Goal: Register for event/course

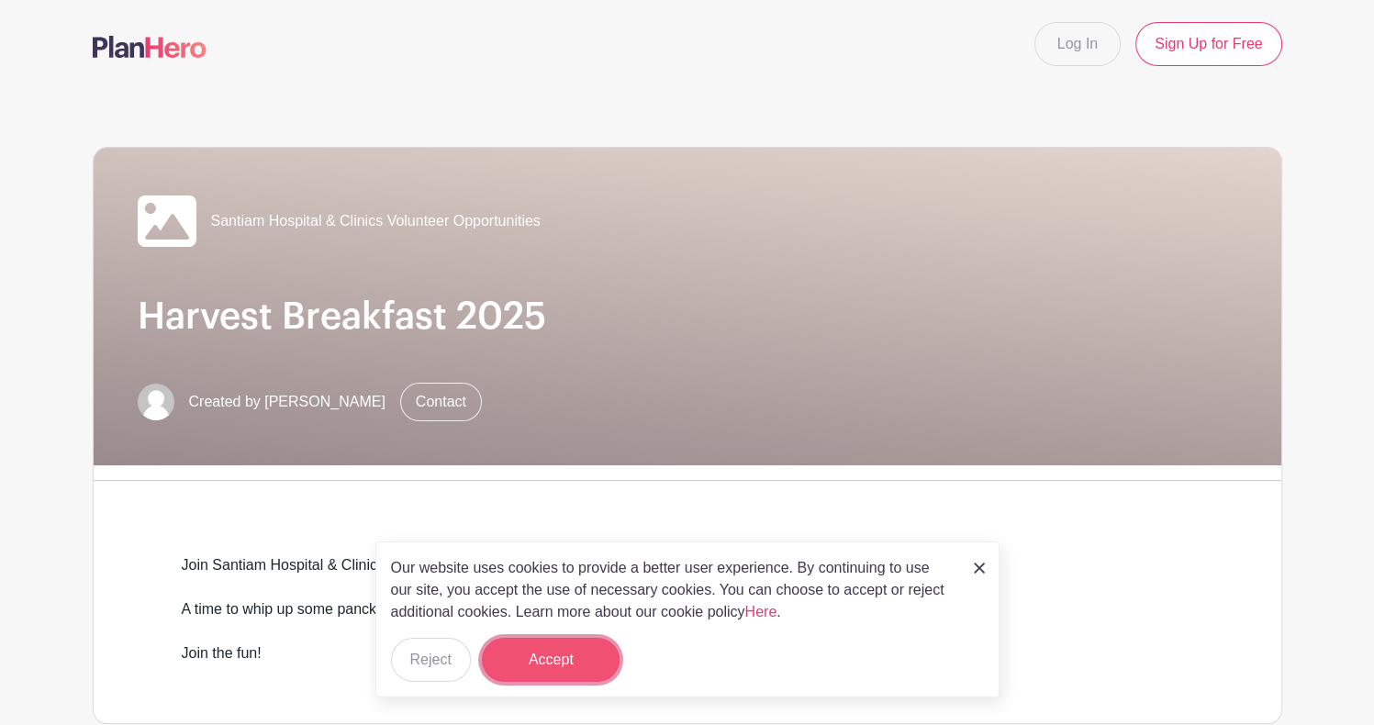
click at [567, 668] on button "Accept" at bounding box center [551, 660] width 138 height 44
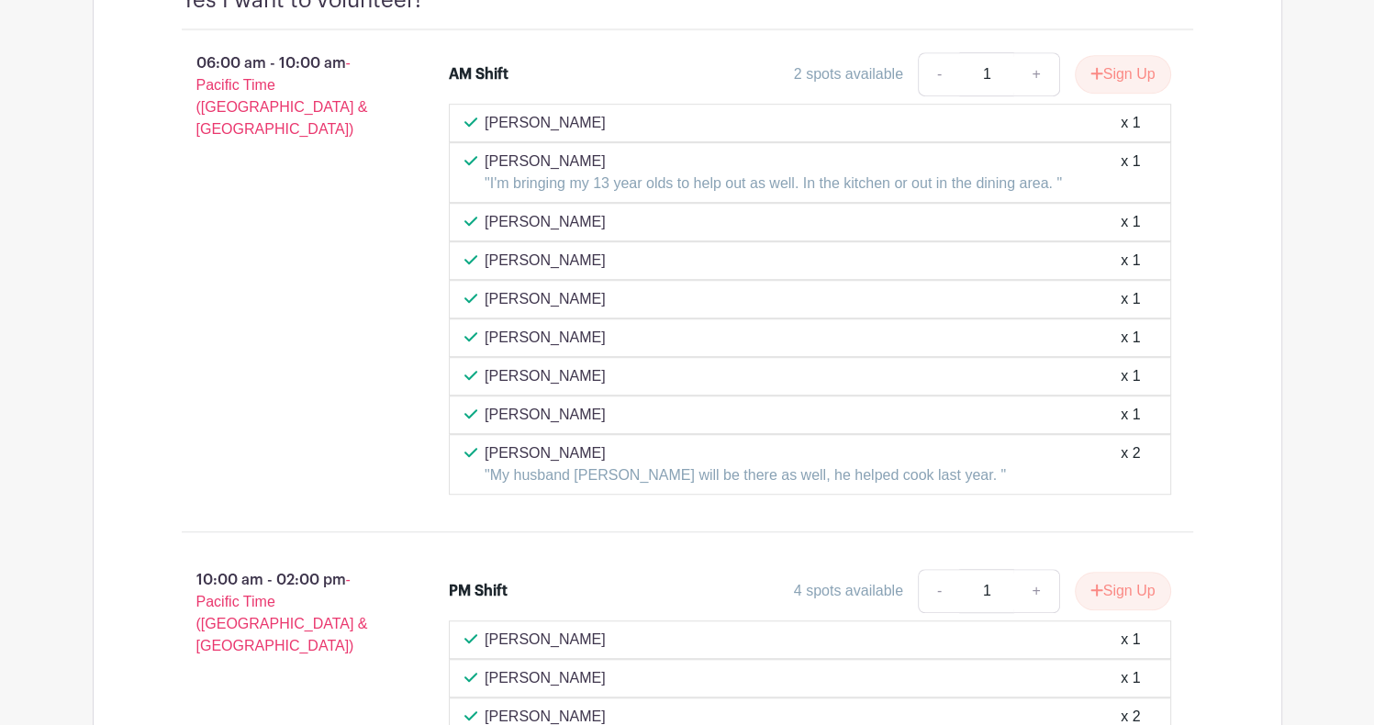
scroll to position [991, 0]
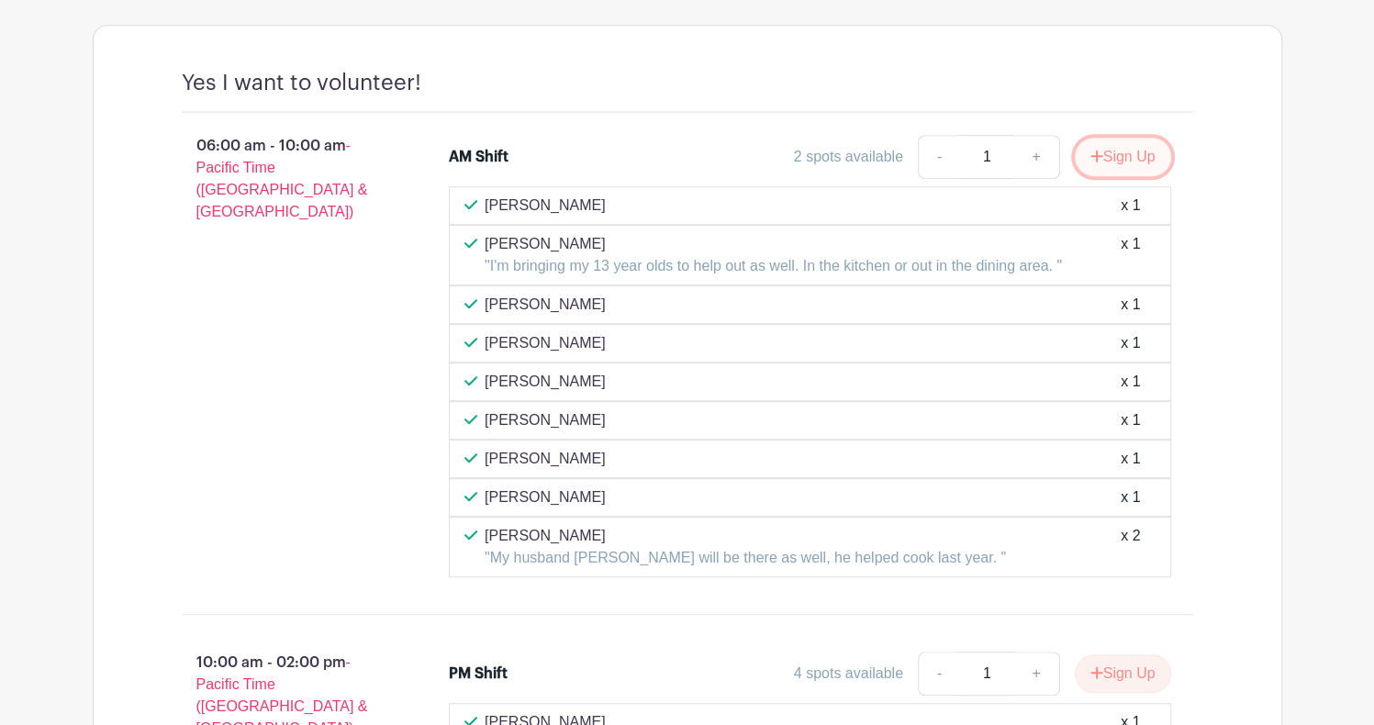
click at [1133, 159] on button "Sign Up" at bounding box center [1123, 157] width 96 height 39
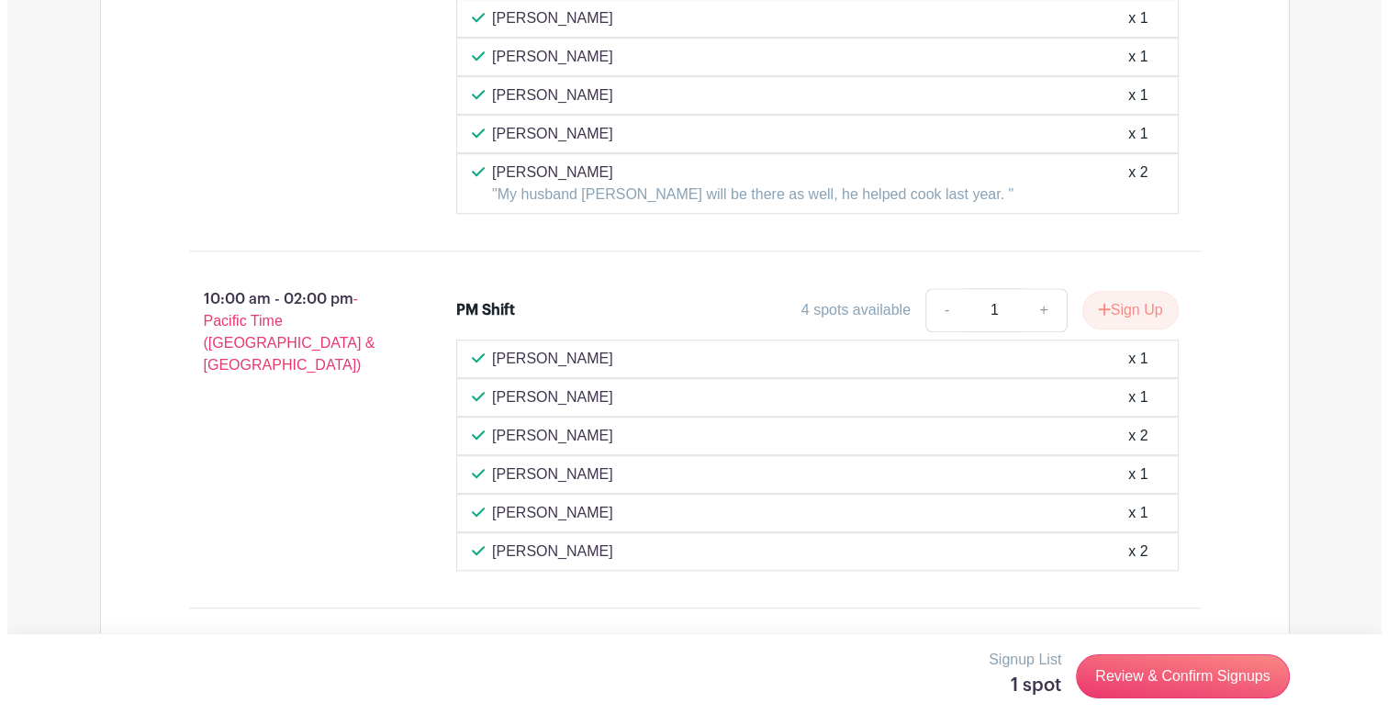
scroll to position [1405, 0]
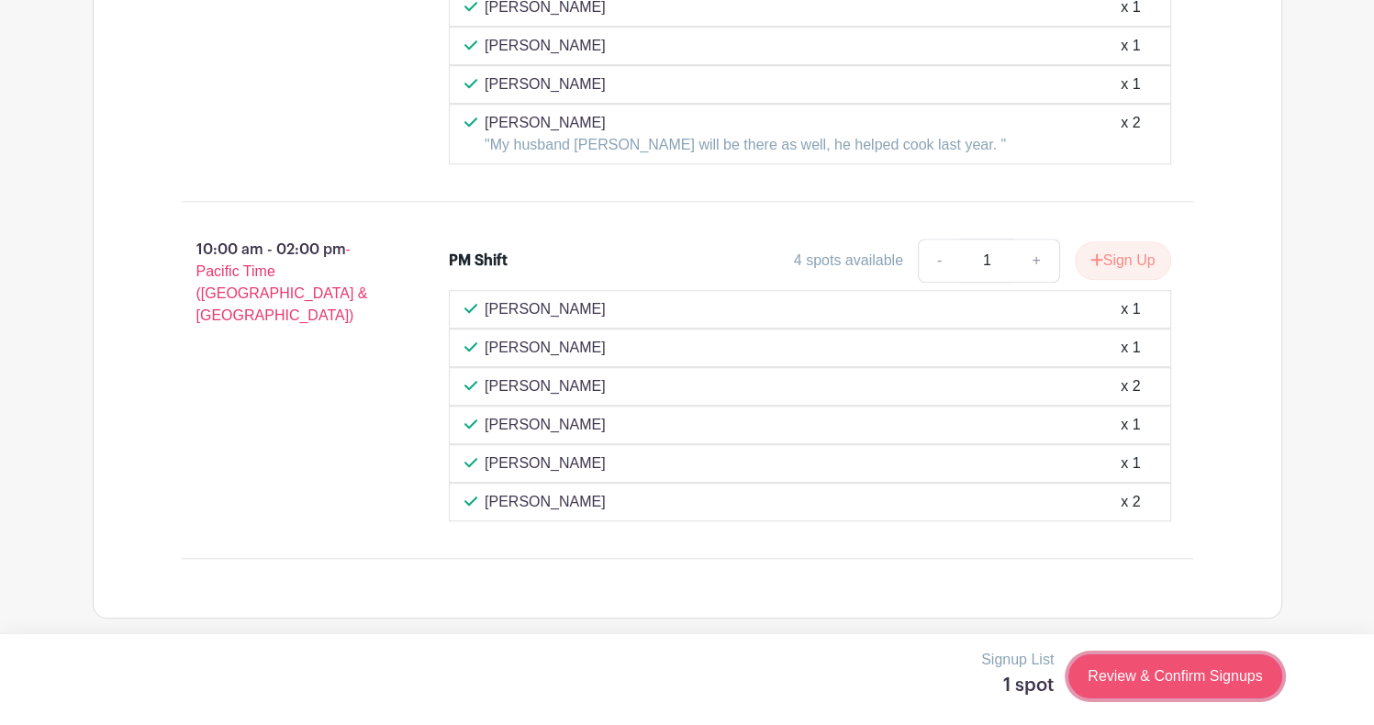
click at [1175, 690] on link "Review & Confirm Signups" at bounding box center [1175, 677] width 213 height 44
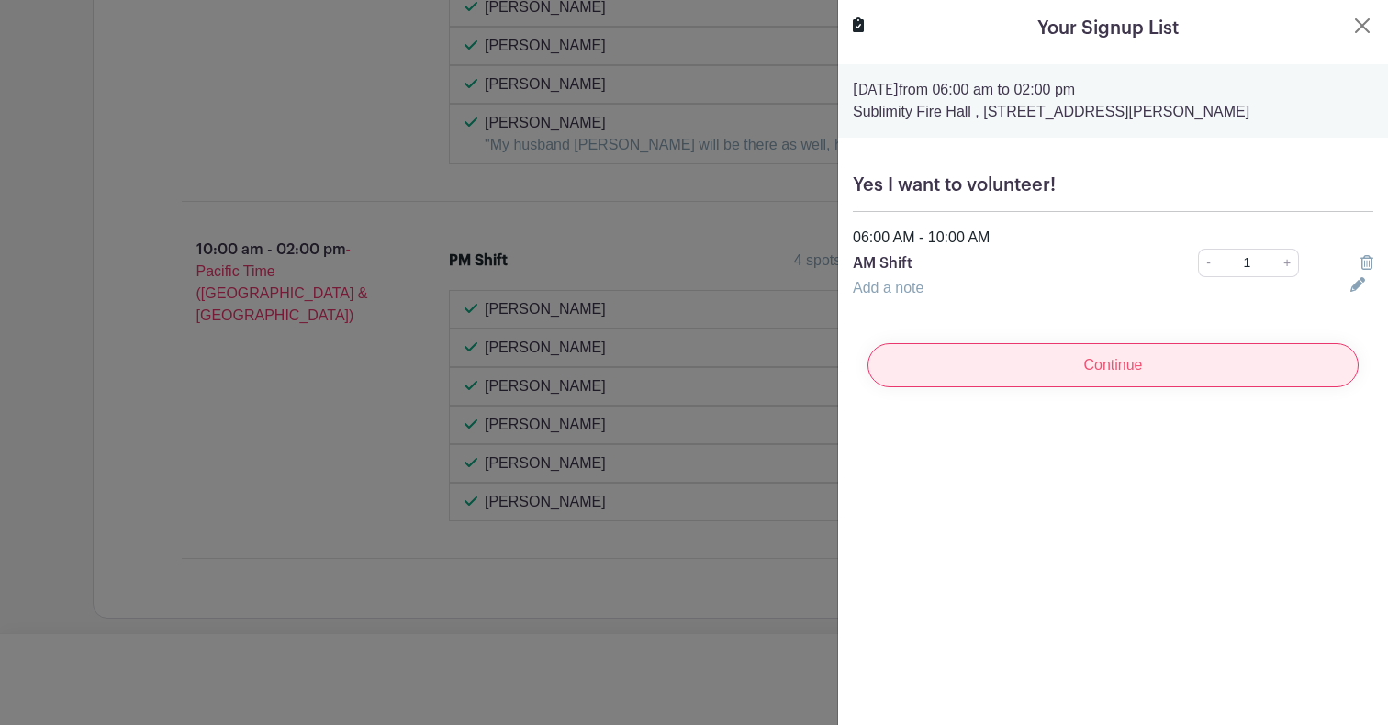
click at [1160, 368] on input "Continue" at bounding box center [1113, 365] width 491 height 44
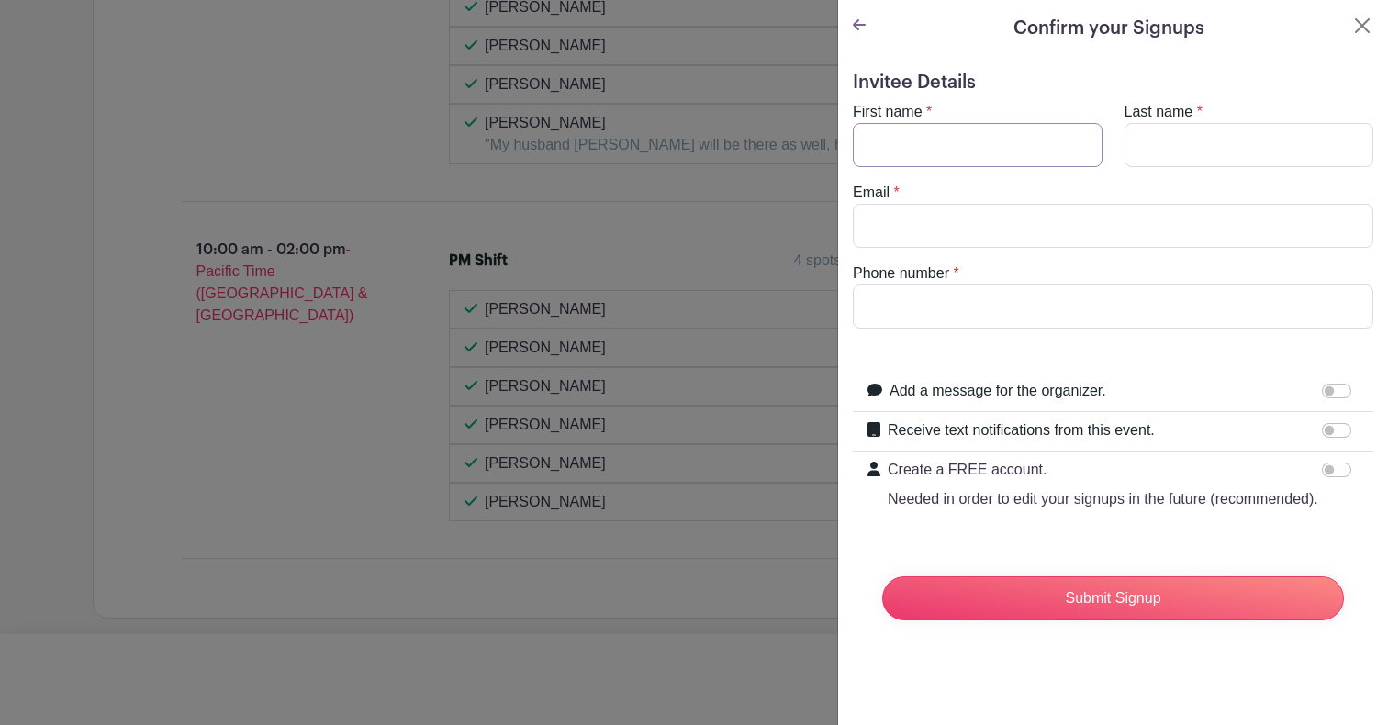
click at [980, 144] on input "First name" at bounding box center [978, 145] width 250 height 44
type input "[PERSON_NAME]"
type input "[EMAIL_ADDRESS][DOMAIN_NAME]"
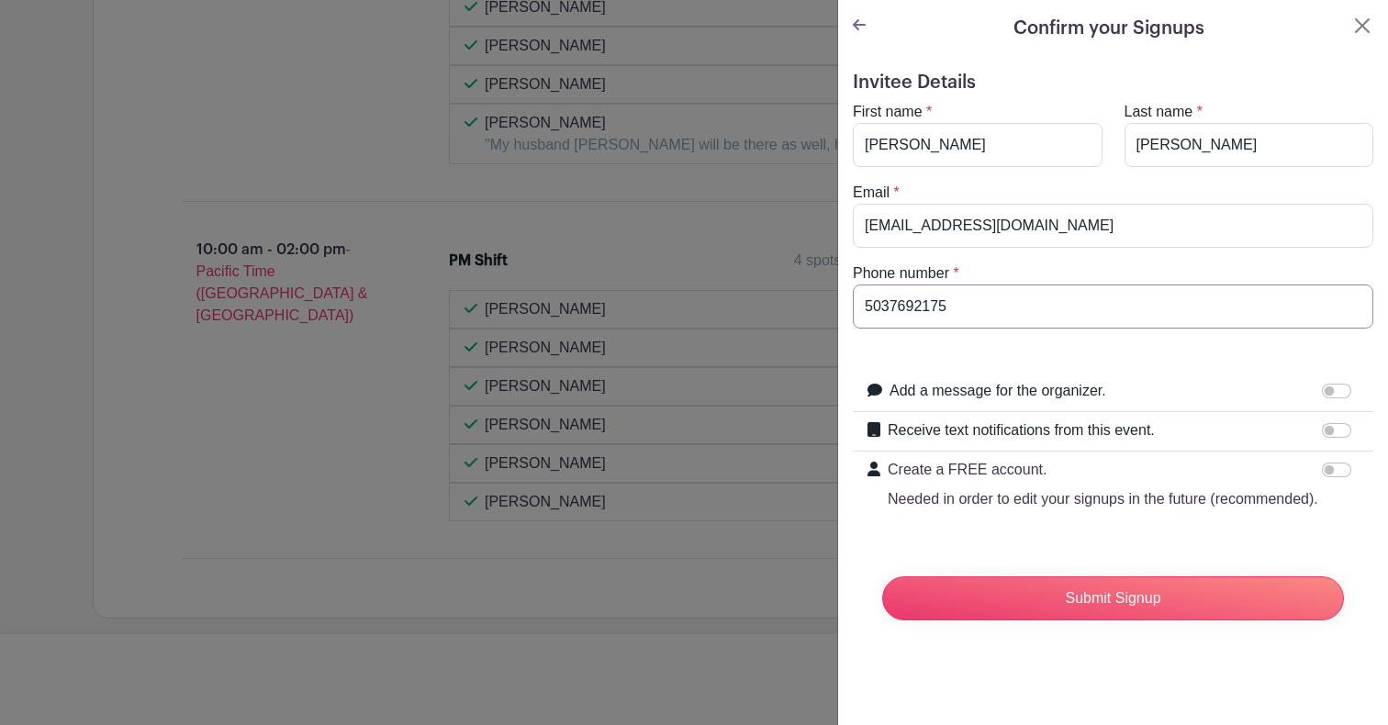
drag, startPoint x: 953, startPoint y: 303, endPoint x: 644, endPoint y: 334, distance: 310.0
click at [644, 663] on div "Signup List 1 spot Review & Confirm Signups Confirm your Signups Invitee Detail…" at bounding box center [688, 663] width 1190 height 0
type input "5039901057"
click at [1072, 635] on div "Submit Signup" at bounding box center [1113, 598] width 491 height 73
click at [1083, 621] on input "Submit Signup" at bounding box center [1113, 599] width 462 height 44
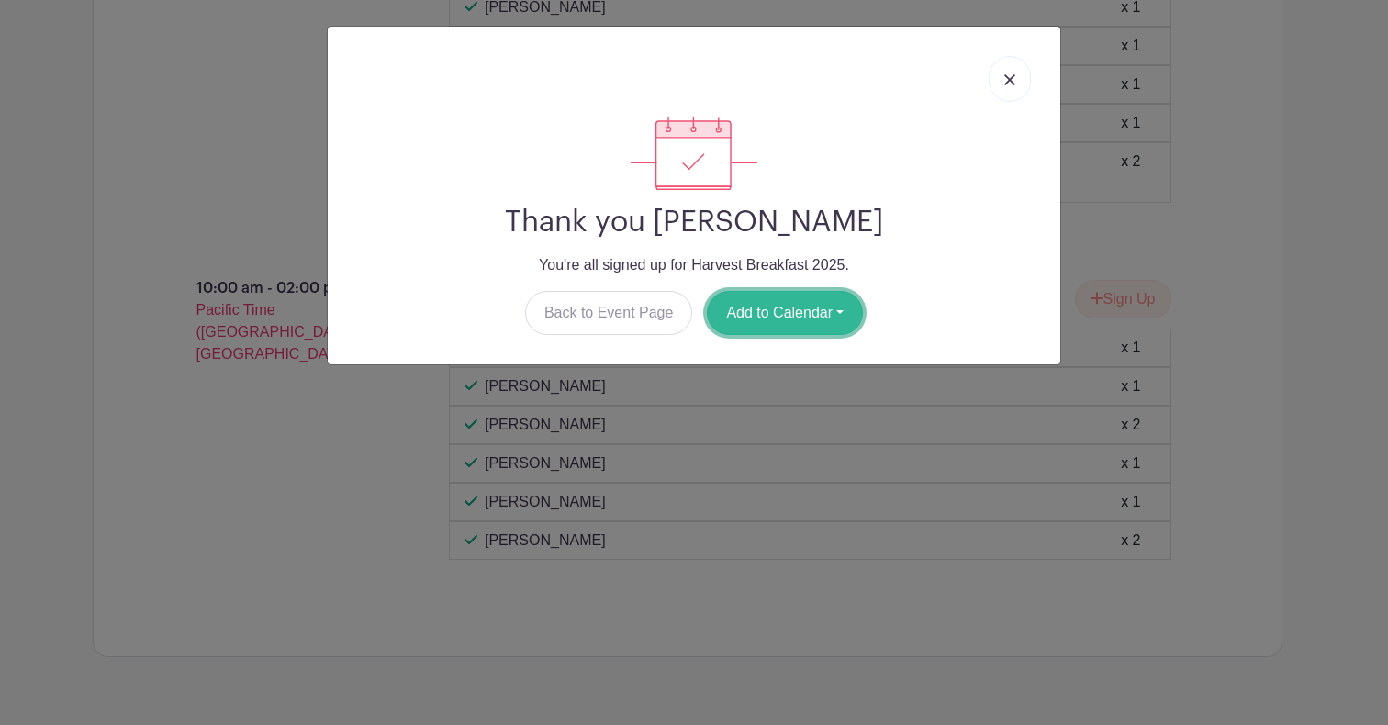
click at [767, 308] on button "Add to Calendar" at bounding box center [785, 313] width 156 height 44
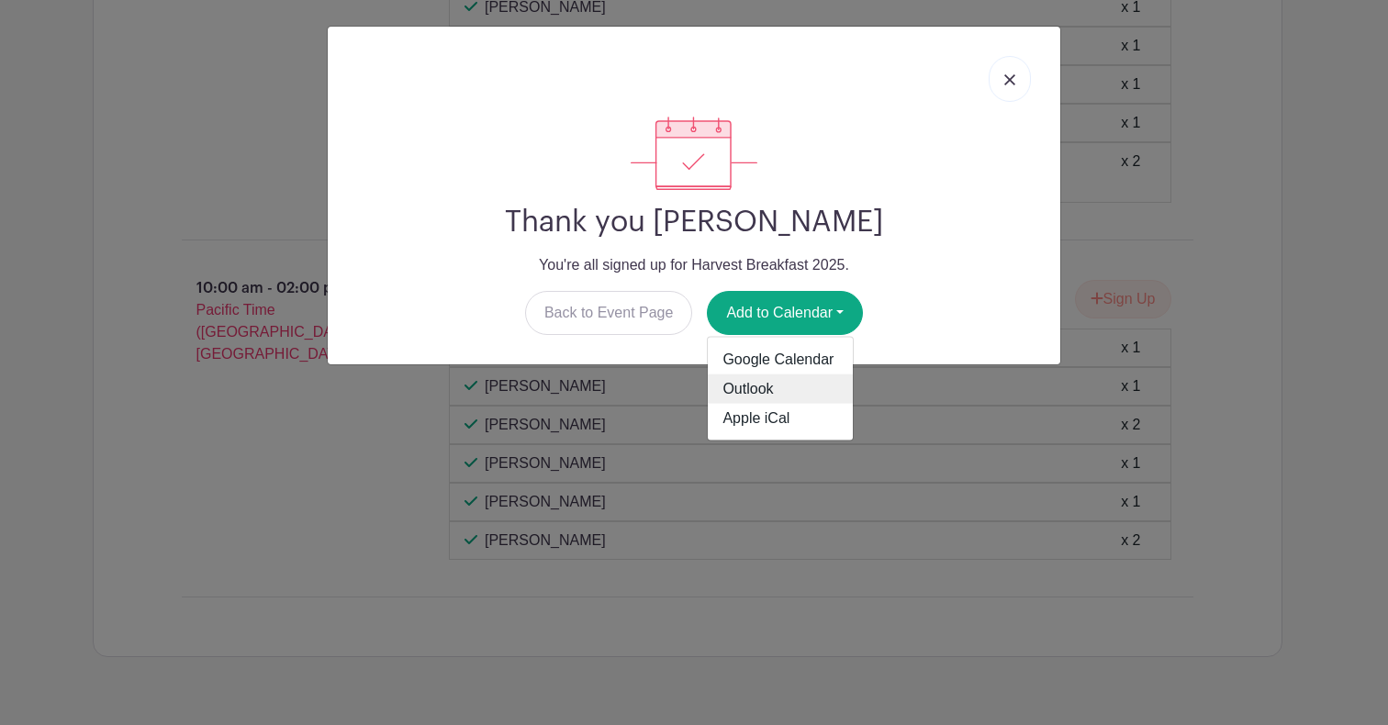
click at [767, 396] on link "Outlook" at bounding box center [780, 389] width 145 height 29
